Goal: Transaction & Acquisition: Purchase product/service

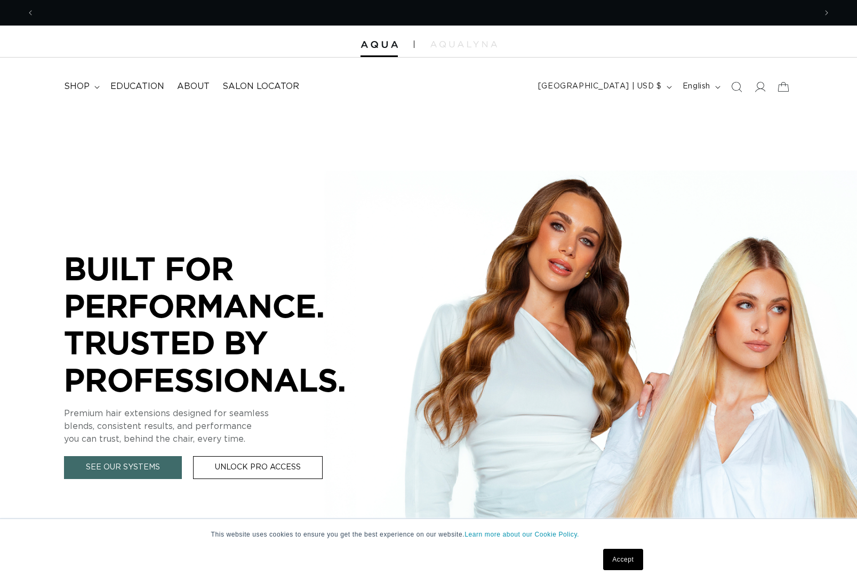
scroll to position [0, 781]
click at [85, 82] on span "shop" at bounding box center [77, 86] width 26 height 11
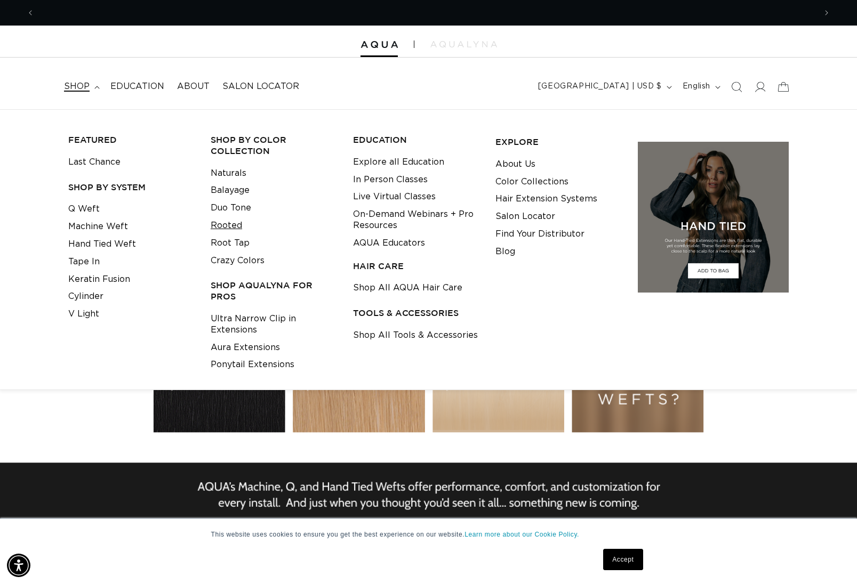
scroll to position [0, 1562]
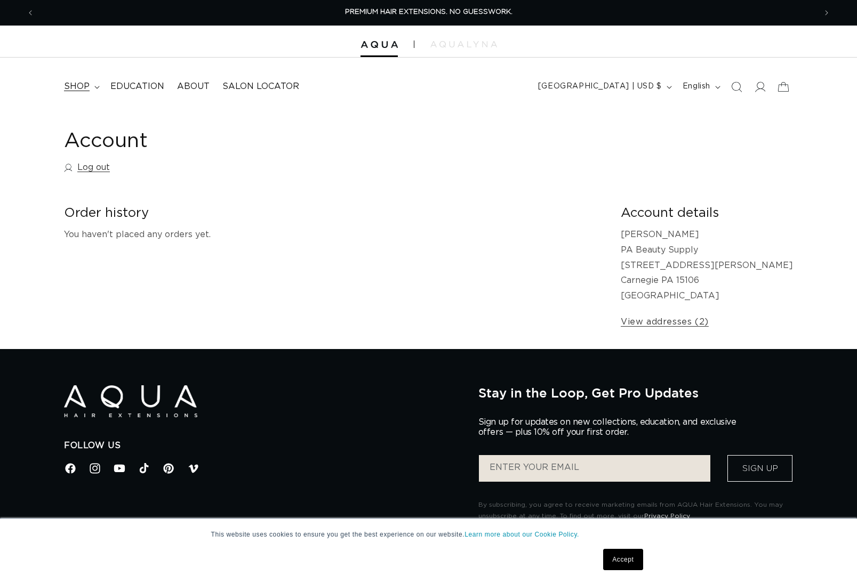
click at [75, 85] on span "shop" at bounding box center [77, 86] width 26 height 11
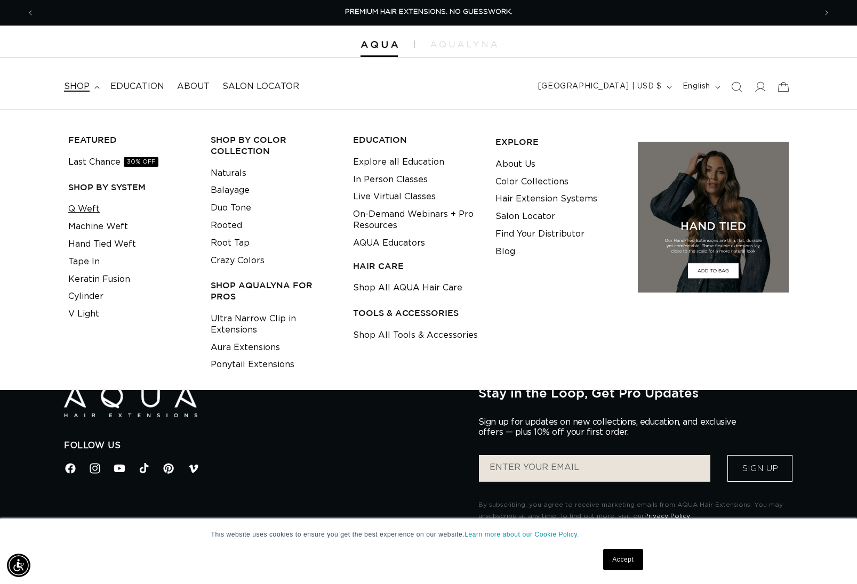
click at [93, 208] on link "Q Weft" at bounding box center [83, 209] width 31 height 18
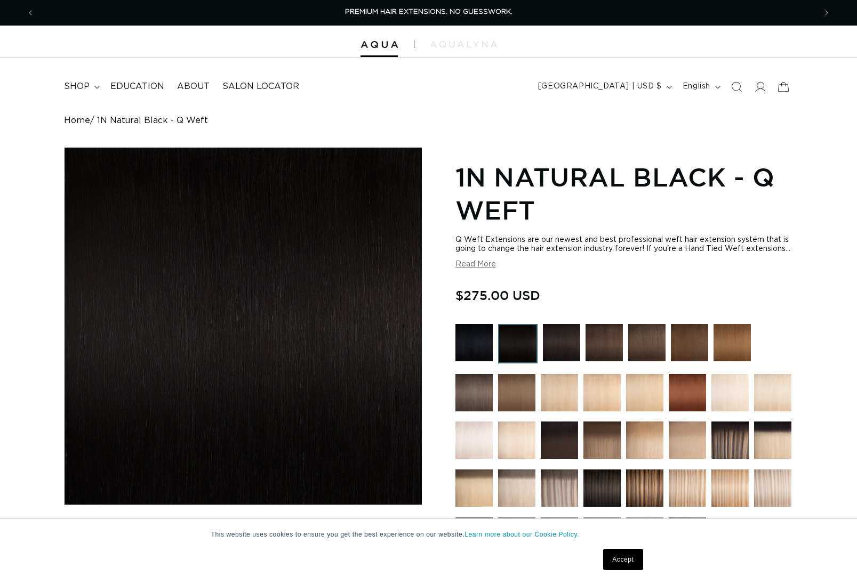
click at [712, 581] on input "24 IN / 65 G Variant sold out or unavailable" at bounding box center [712, 581] width 1 height 1
radio input "true"
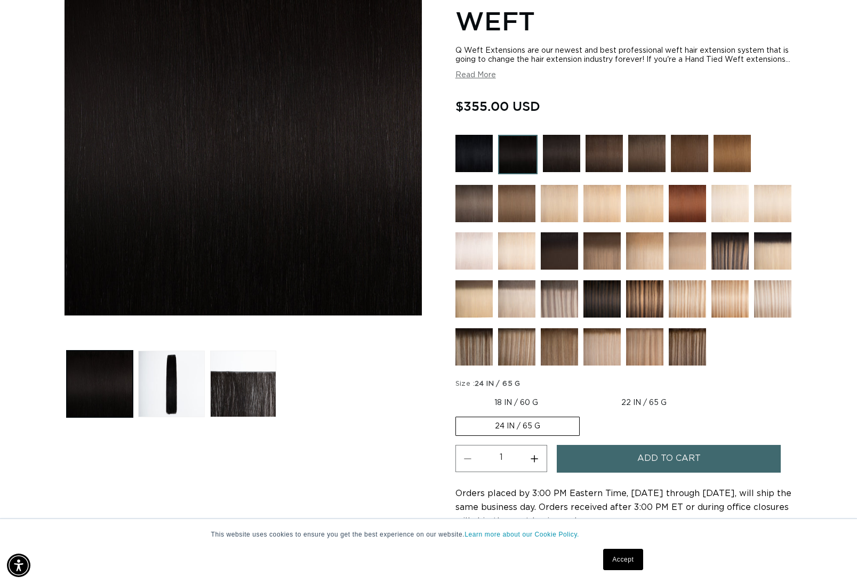
scroll to position [0, 1562]
click at [679, 335] on img at bounding box center [686, 346] width 37 height 37
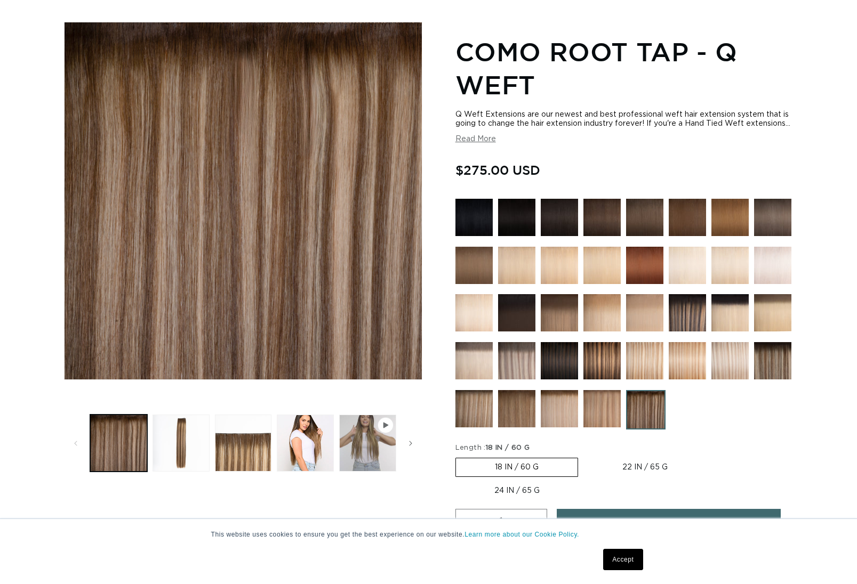
click at [516, 490] on label "24 IN / 65 G Variant sold out or unavailable" at bounding box center [516, 491] width 123 height 18
click at [712, 456] on input "24 IN / 65 G Variant sold out or unavailable" at bounding box center [712, 456] width 1 height 1
radio input "true"
